Goal: Navigation & Orientation: Find specific page/section

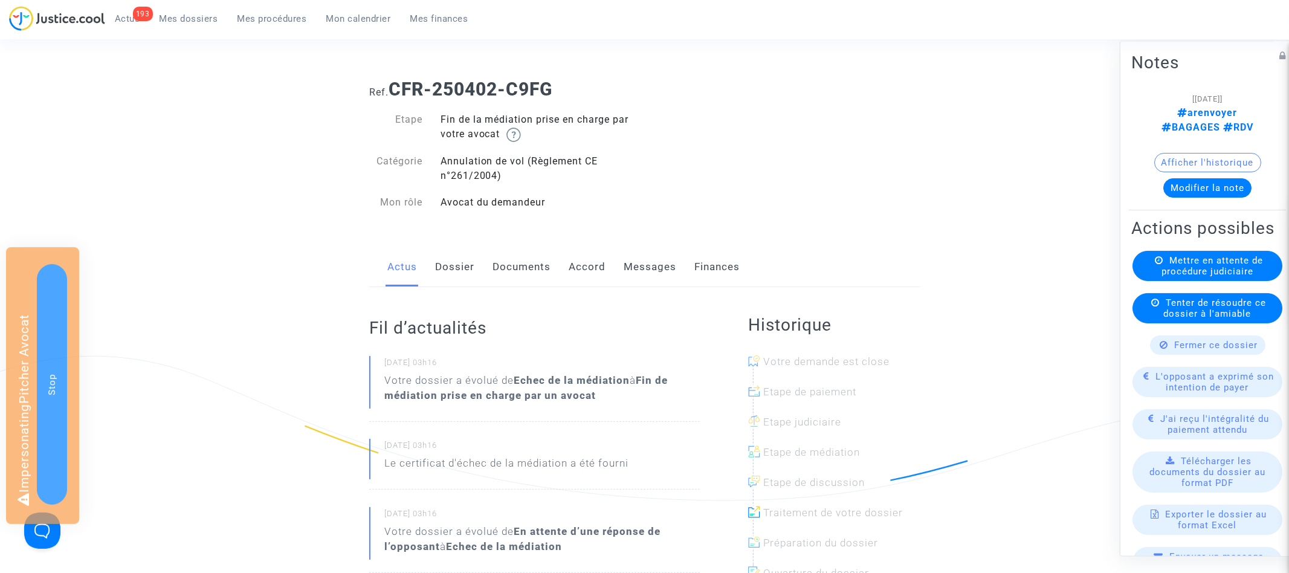
click at [459, 269] on link "Dossier" at bounding box center [454, 267] width 39 height 40
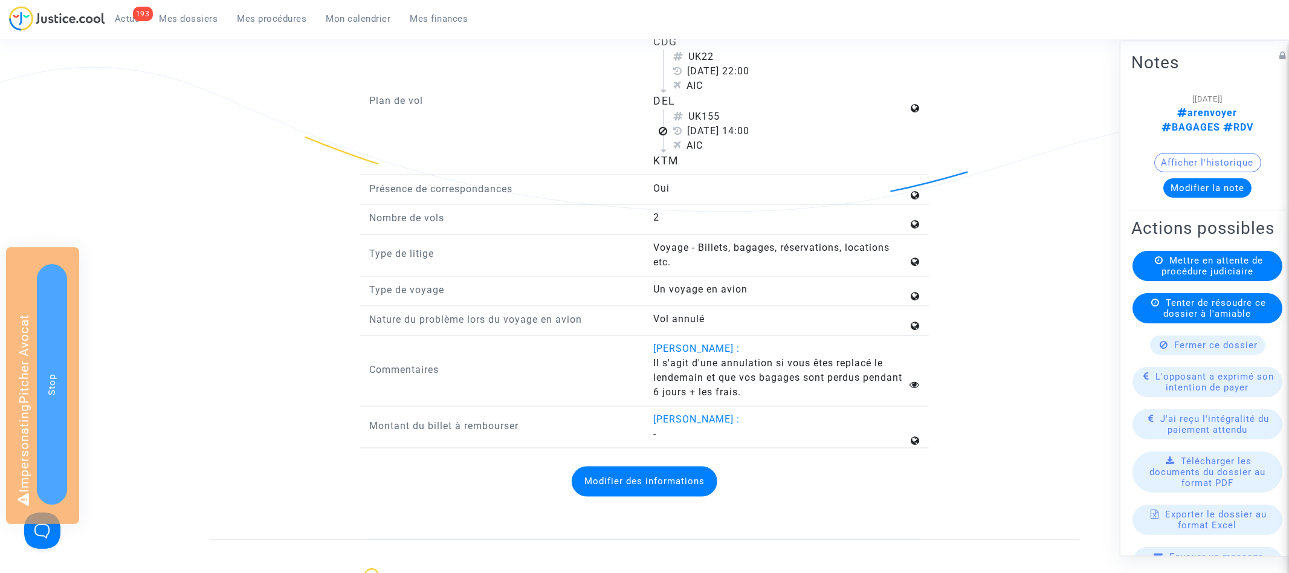
scroll to position [1720, 0]
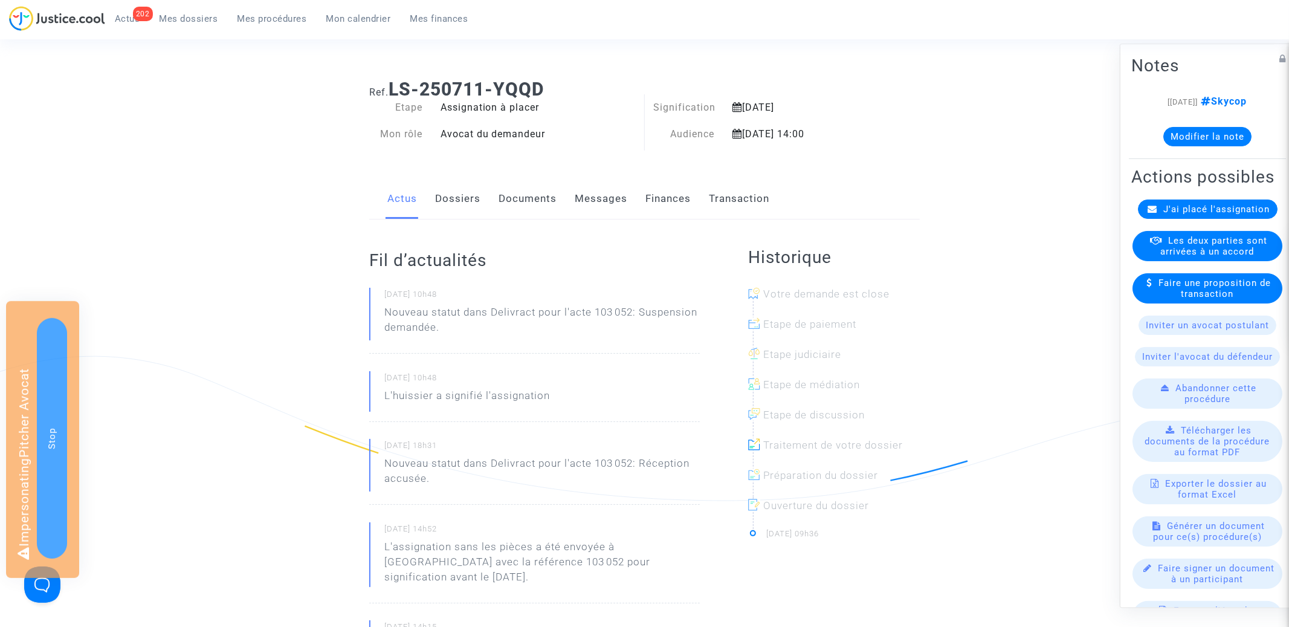
click at [537, 201] on link "Documents" at bounding box center [527, 199] width 58 height 40
